Goal: Find specific page/section: Find specific page/section

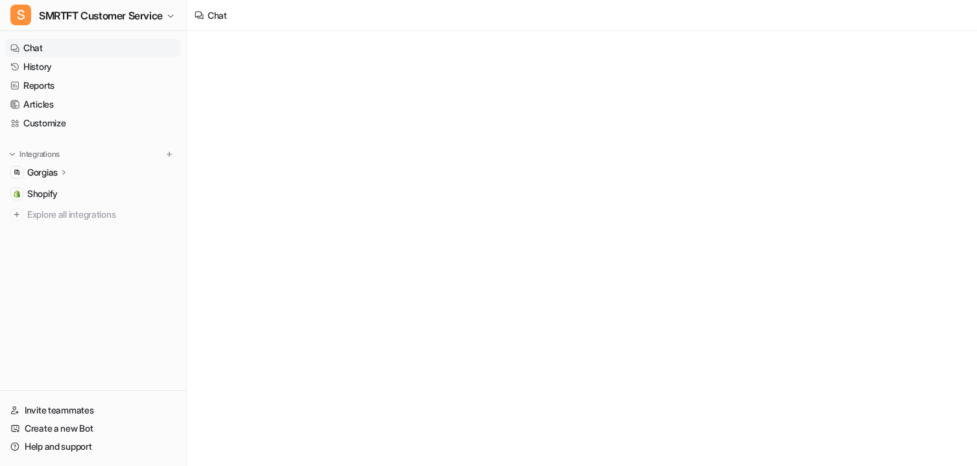
click at [54, 45] on link "Chat" at bounding box center [93, 48] width 176 height 18
click at [54, 66] on link "History" at bounding box center [93, 67] width 176 height 18
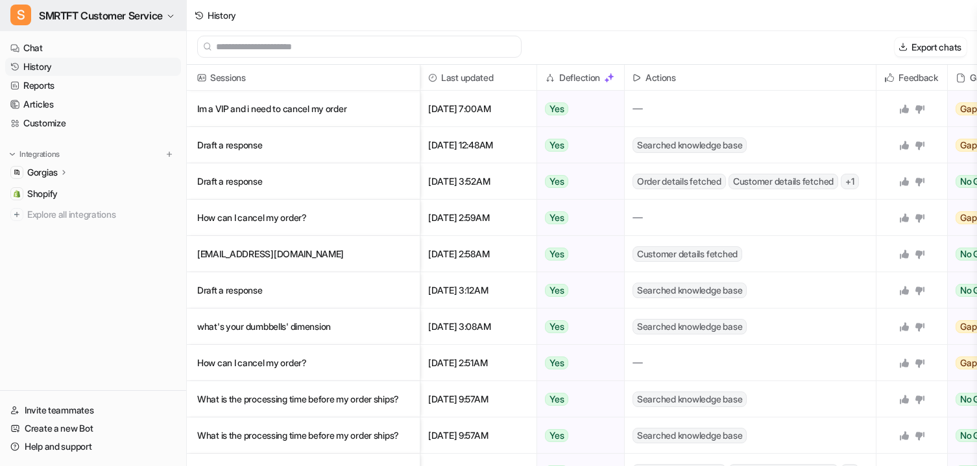
click at [67, 19] on span "SMRTFT Customer Service" at bounding box center [101, 15] width 124 height 18
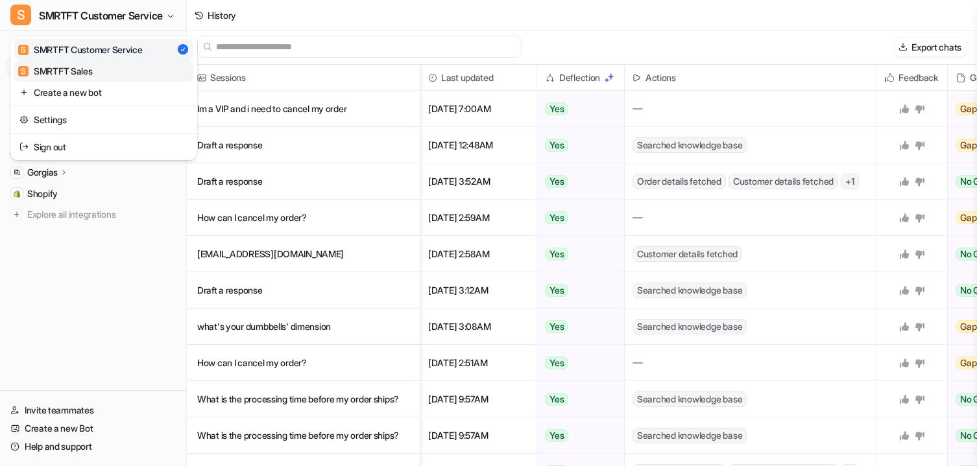
click at [71, 68] on div "S SMRTFT Sales" at bounding box center [55, 71] width 75 height 14
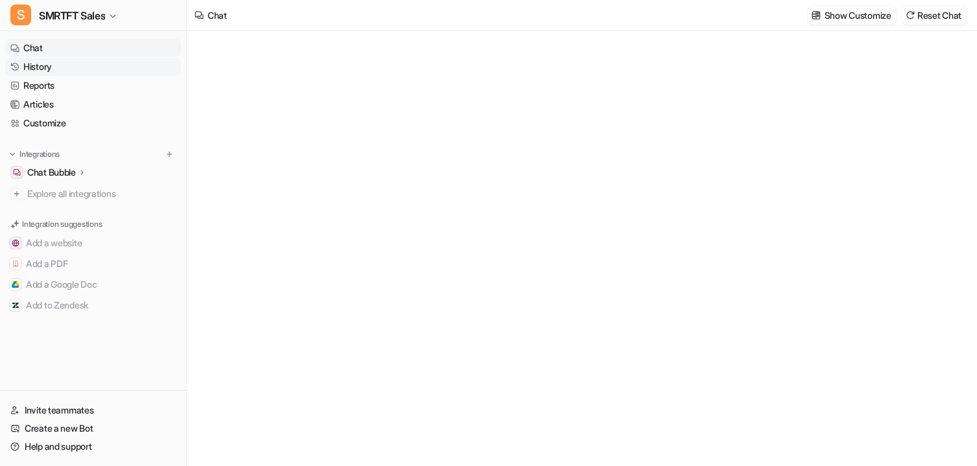
click at [58, 68] on link "History" at bounding box center [93, 67] width 176 height 18
type textarea "**********"
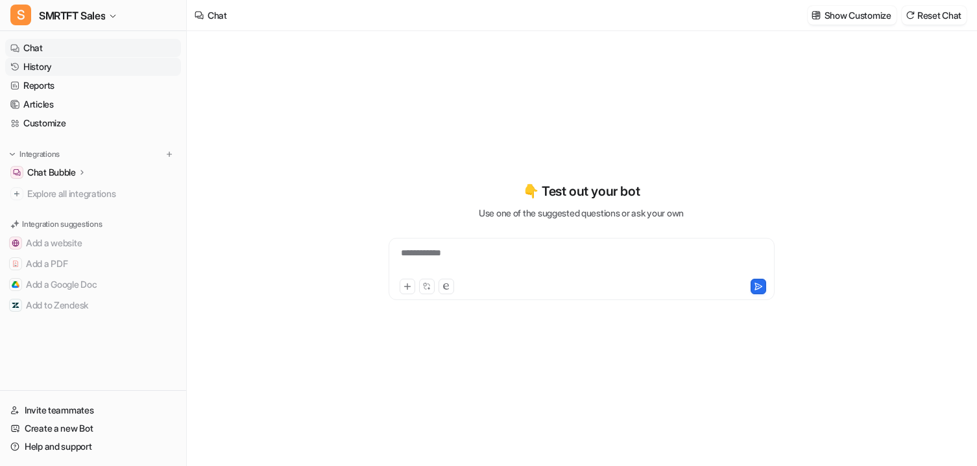
click at [58, 68] on link "History" at bounding box center [93, 67] width 176 height 18
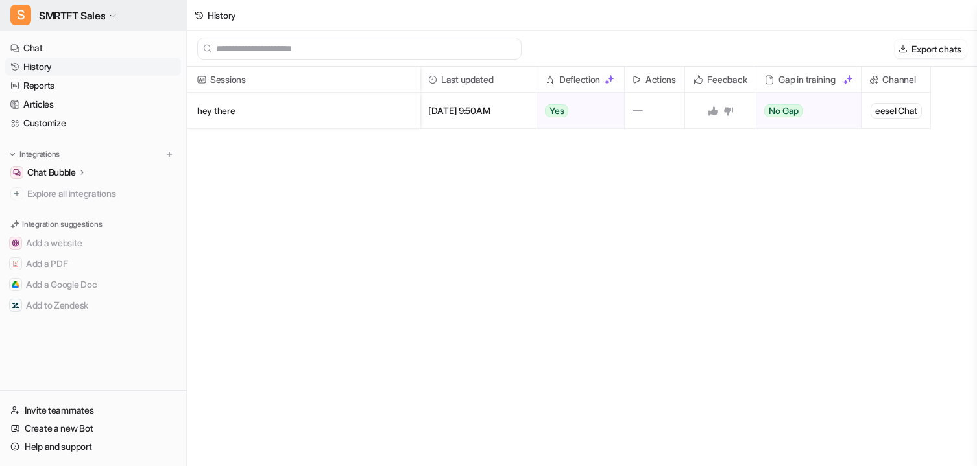
click at [88, 23] on span "SMRTFT Sales" at bounding box center [72, 15] width 66 height 18
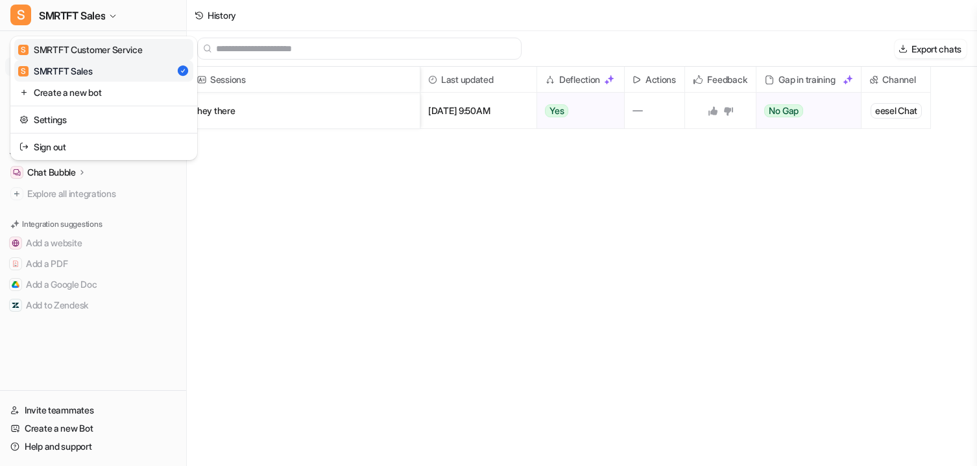
click at [84, 47] on div "S SMRTFT Customer Service" at bounding box center [80, 50] width 125 height 14
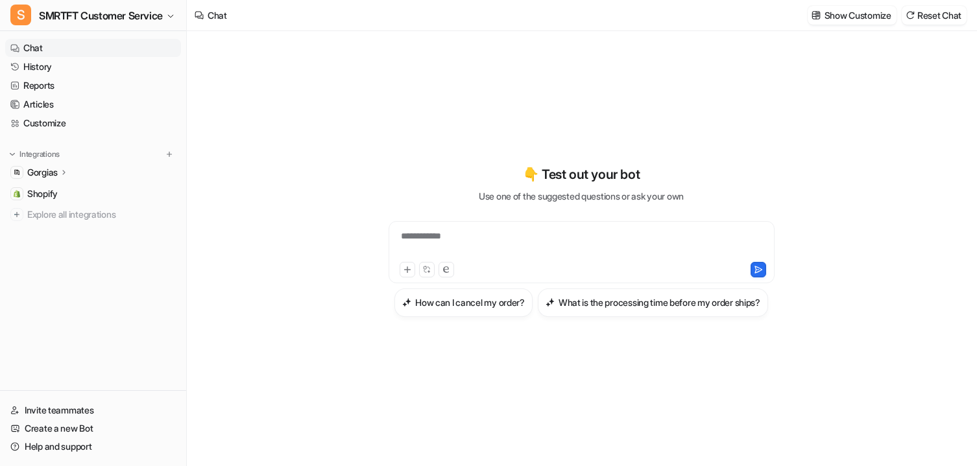
click at [56, 173] on p "Gorgias" at bounding box center [42, 172] width 30 height 13
click at [66, 230] on p "AI Agent" at bounding box center [55, 228] width 34 height 13
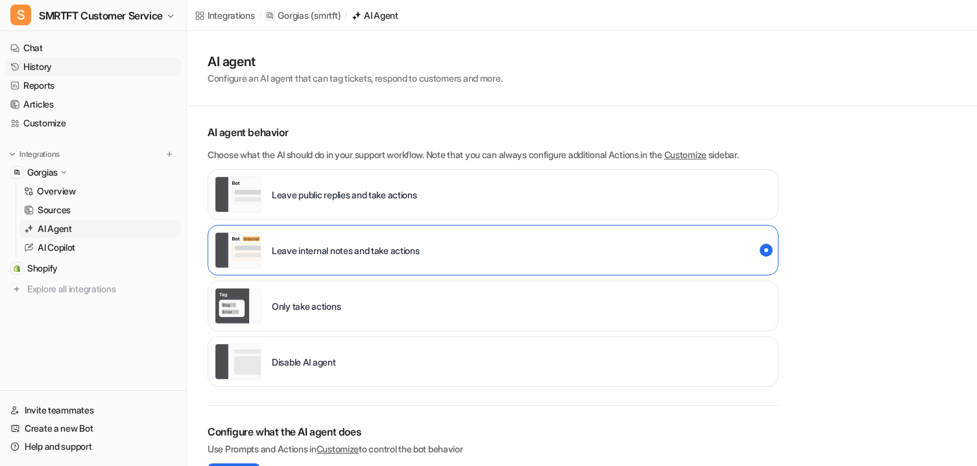
click at [41, 60] on link "History" at bounding box center [93, 67] width 176 height 18
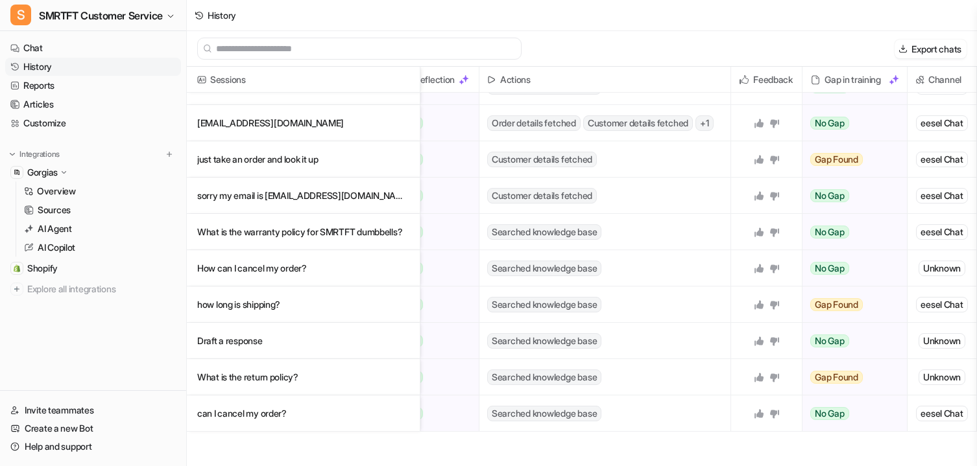
scroll to position [0, 145]
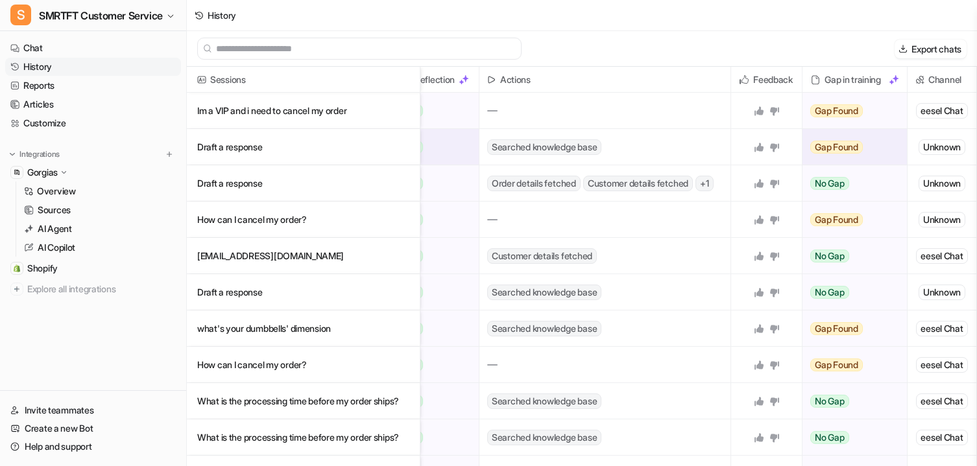
click at [935, 147] on div "Unknown" at bounding box center [941, 147] width 47 height 16
click at [654, 57] on div "Export chats" at bounding box center [582, 49] width 790 height 36
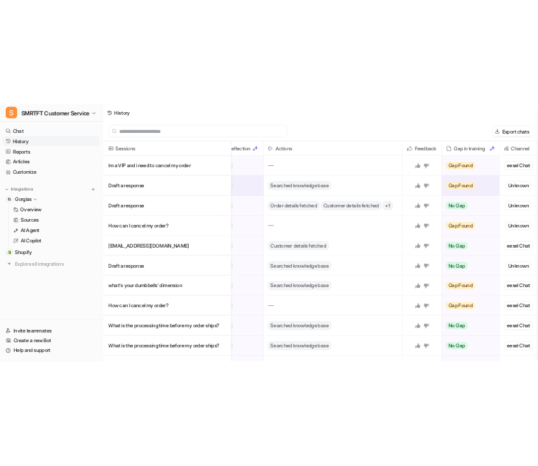
scroll to position [0, 0]
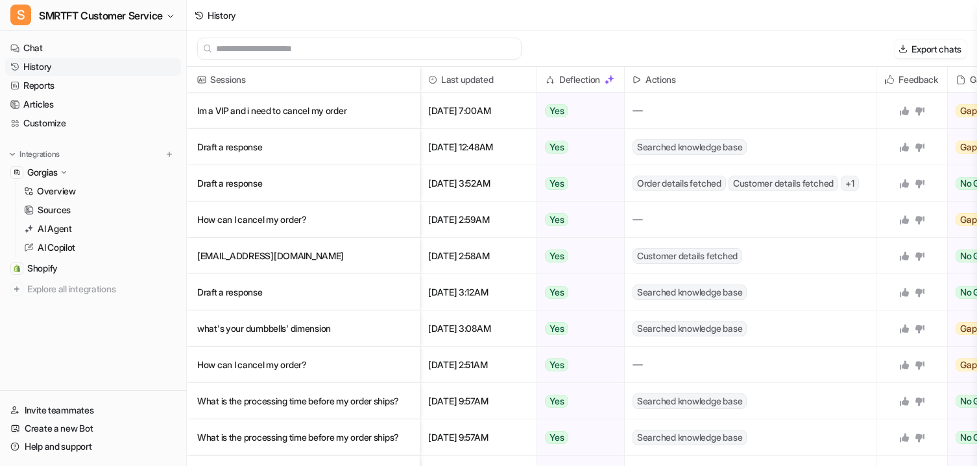
drag, startPoint x: 445, startPoint y: 14, endPoint x: 343, endPoint y: 33, distance: 103.7
click at [343, 33] on div "History Export chats Sessions Last updated Deflection Actions Feedback Gap in t…" at bounding box center [488, 233] width 977 height 466
